Goal: Task Accomplishment & Management: Use online tool/utility

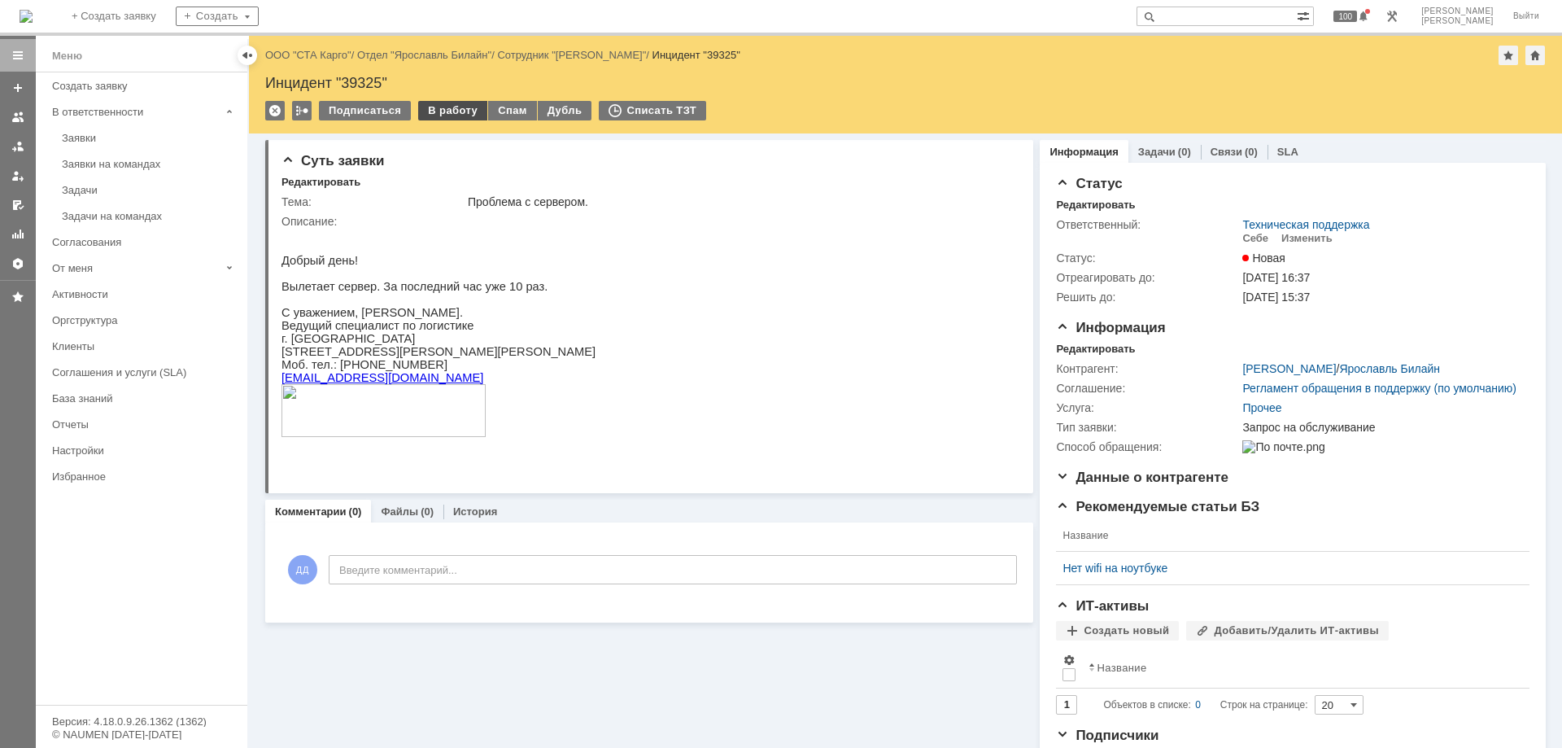
click at [448, 120] on div "В работу" at bounding box center [452, 111] width 69 height 20
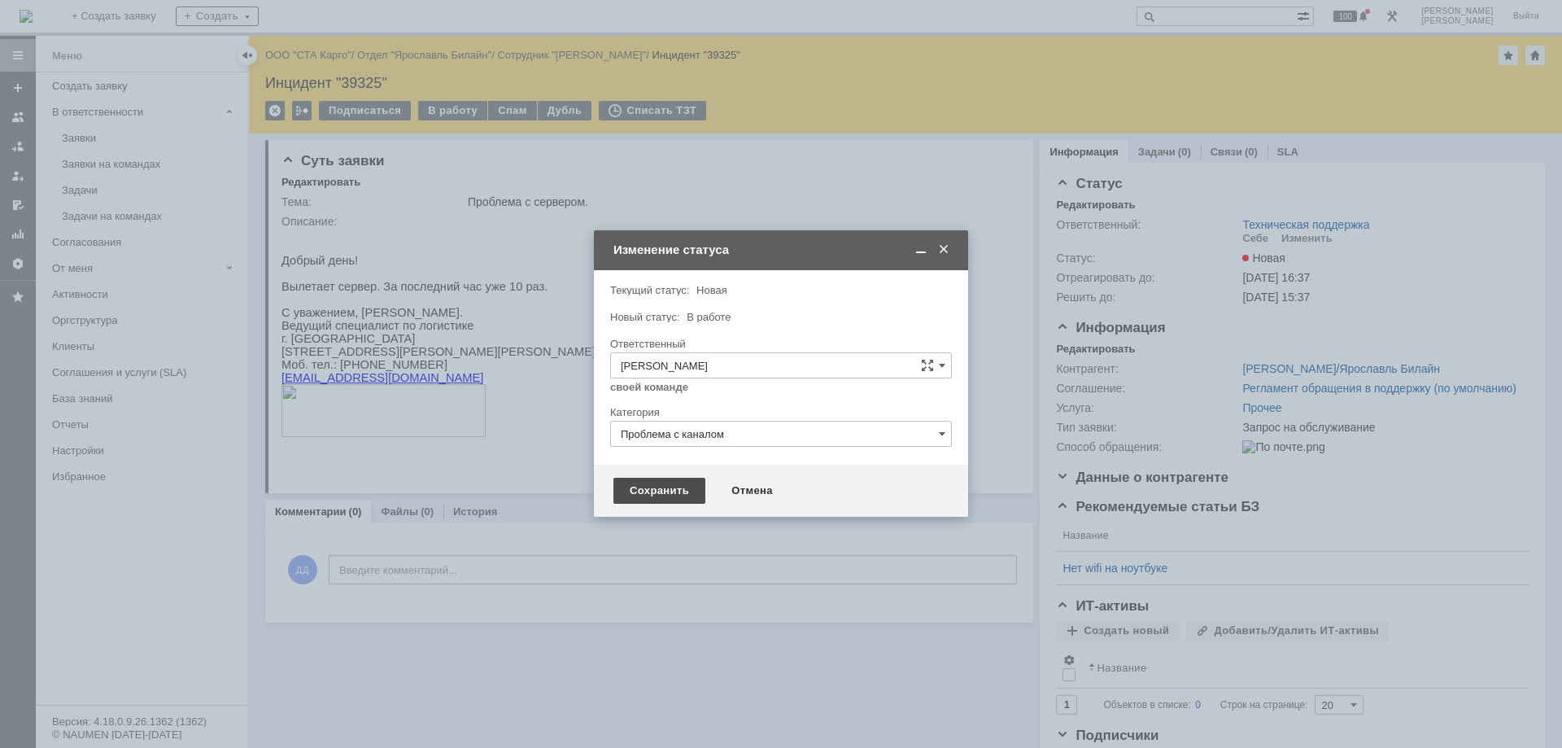
click at [649, 491] on div "Сохранить" at bounding box center [659, 490] width 92 height 26
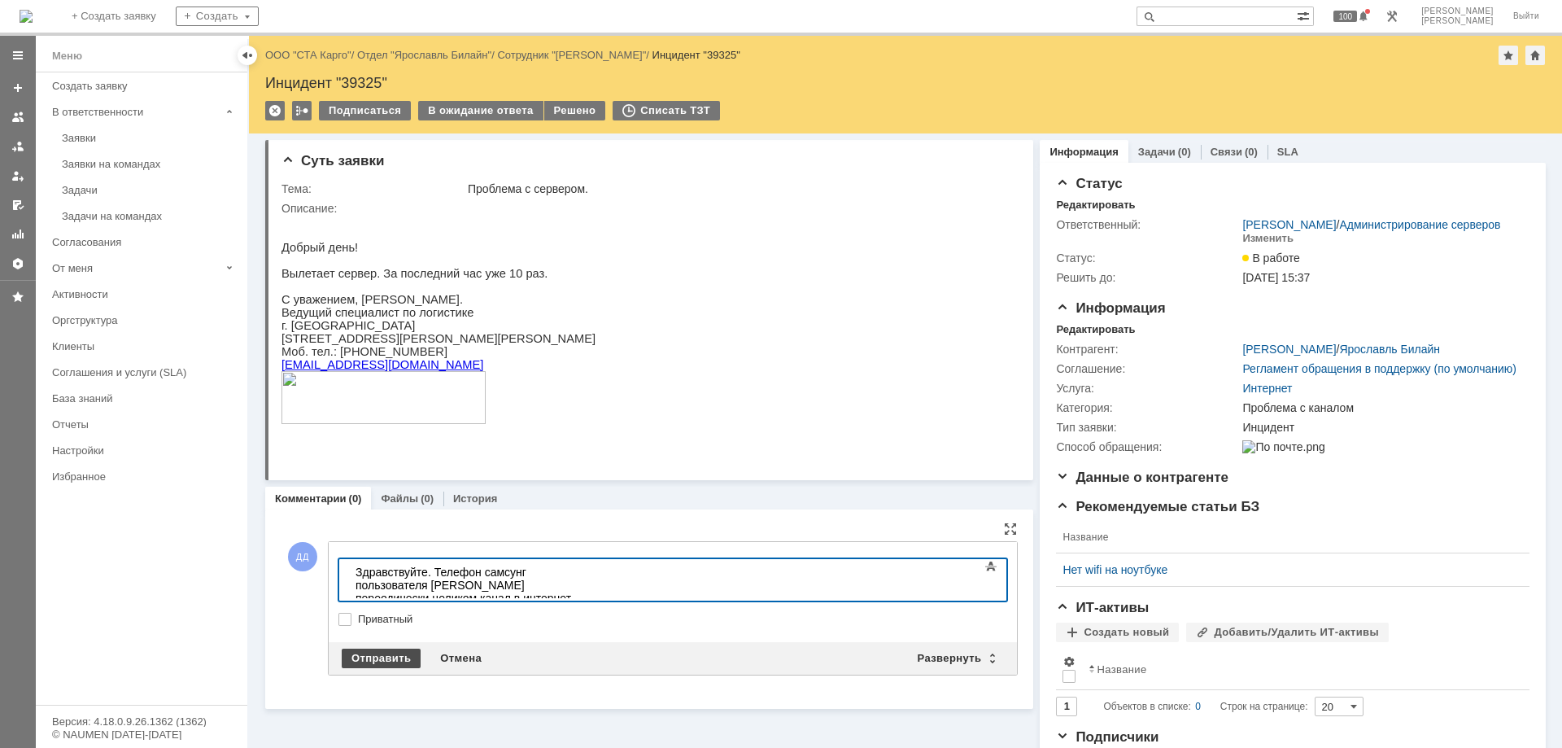
click at [395, 654] on div "Отправить" at bounding box center [381, 658] width 79 height 20
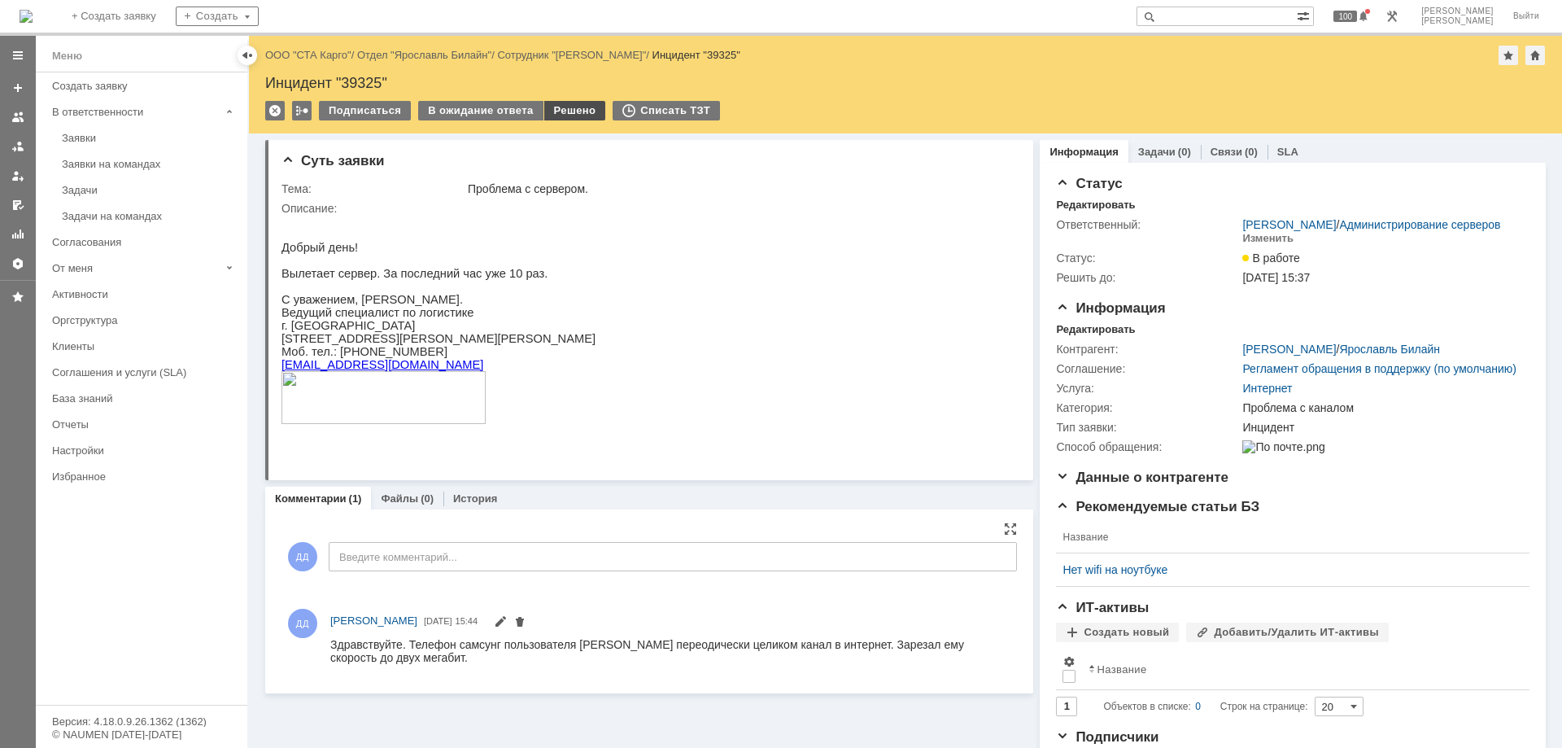
click at [573, 107] on div "Решено" at bounding box center [575, 111] width 62 height 20
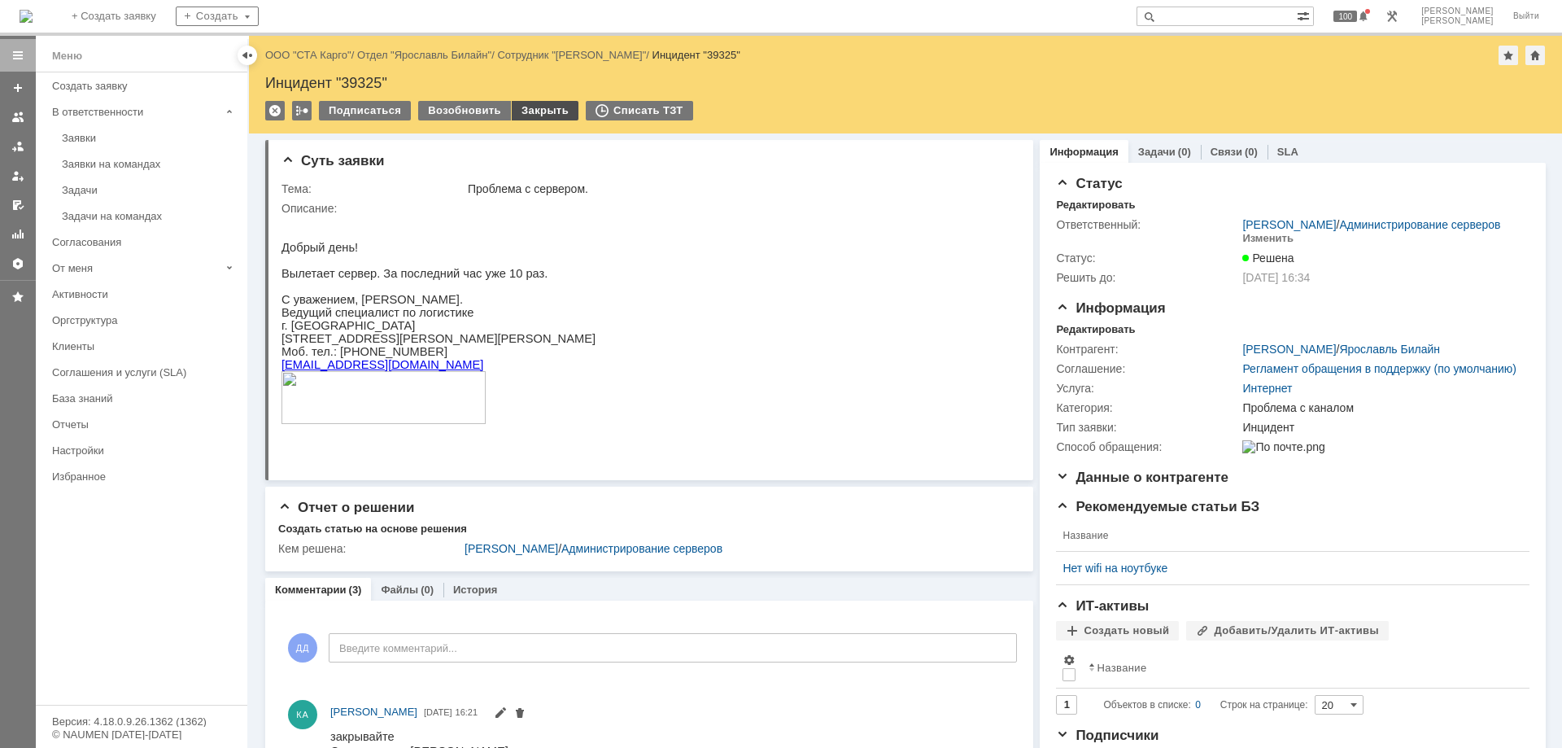
click at [533, 111] on div "Закрыть" at bounding box center [545, 111] width 67 height 20
